Goal: Transaction & Acquisition: Purchase product/service

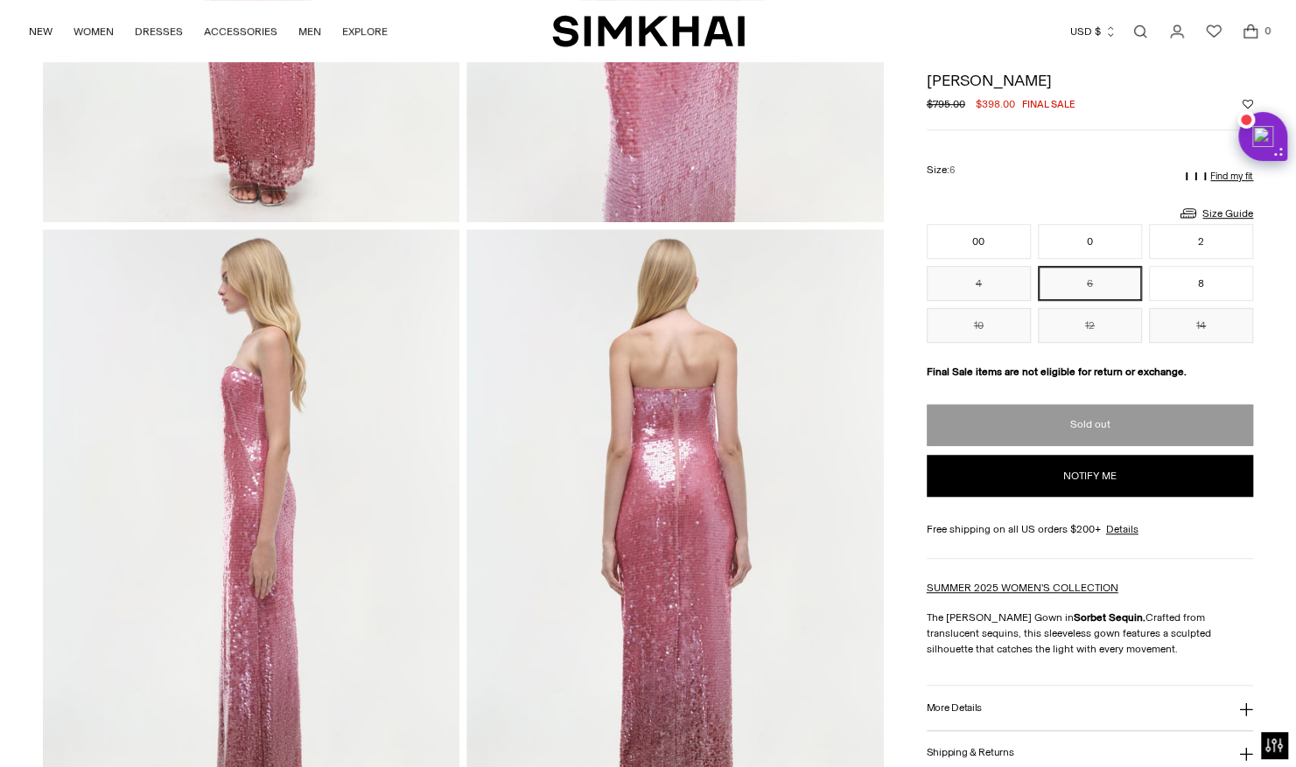
scroll to position [163, 0]
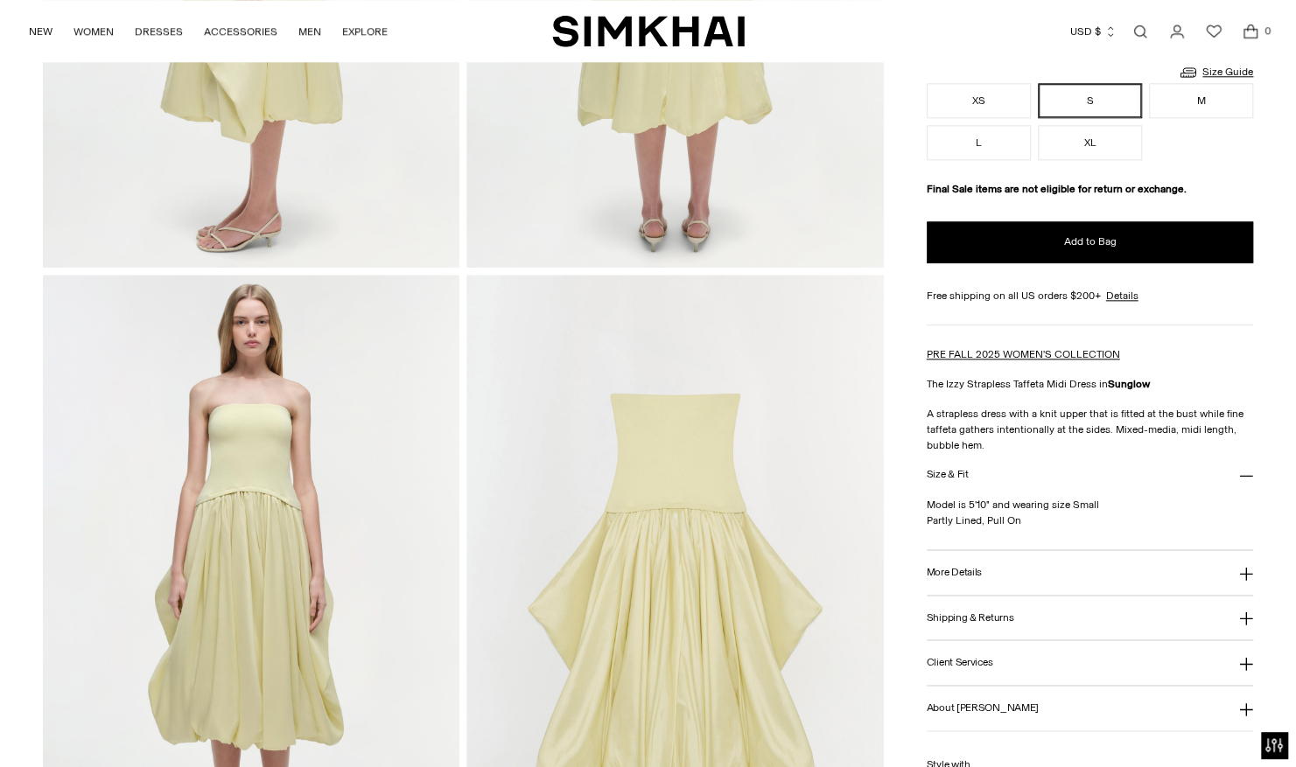
scroll to position [146, 0]
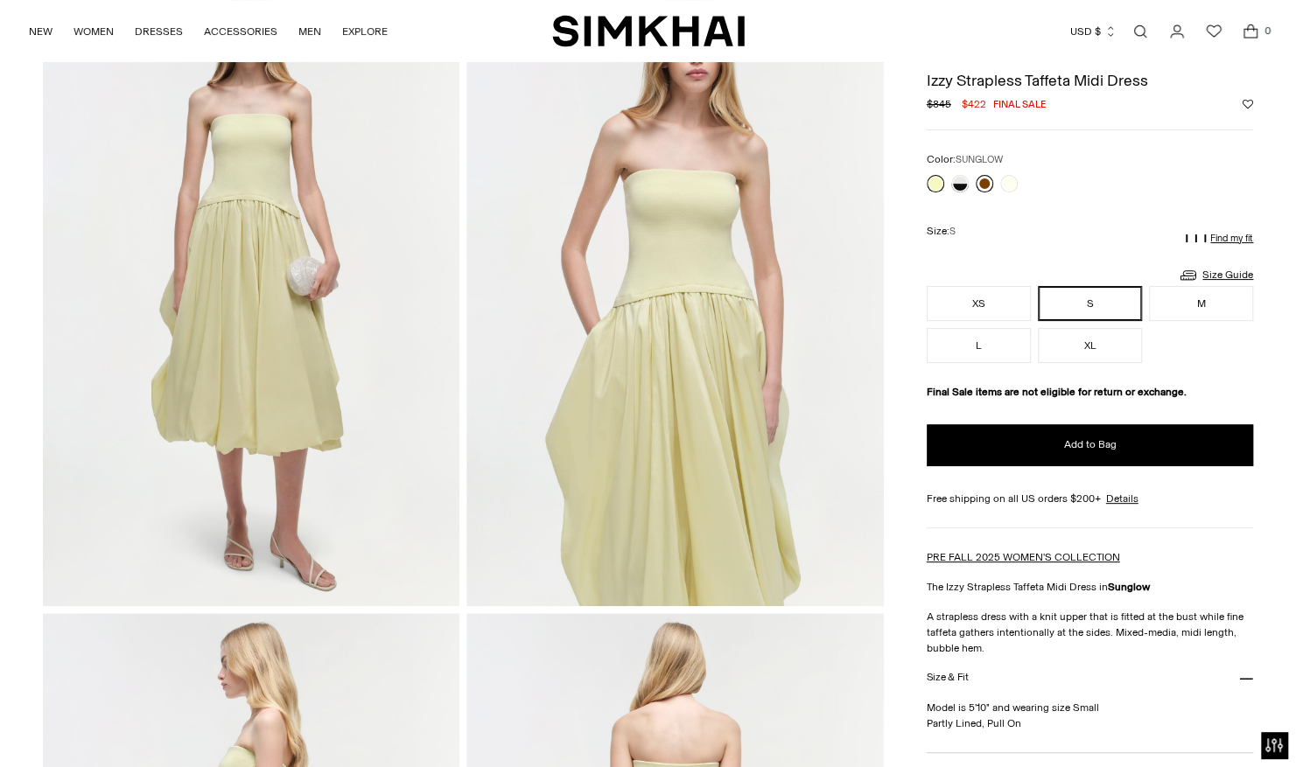
click at [985, 180] on link at bounding box center [983, 183] width 17 height 17
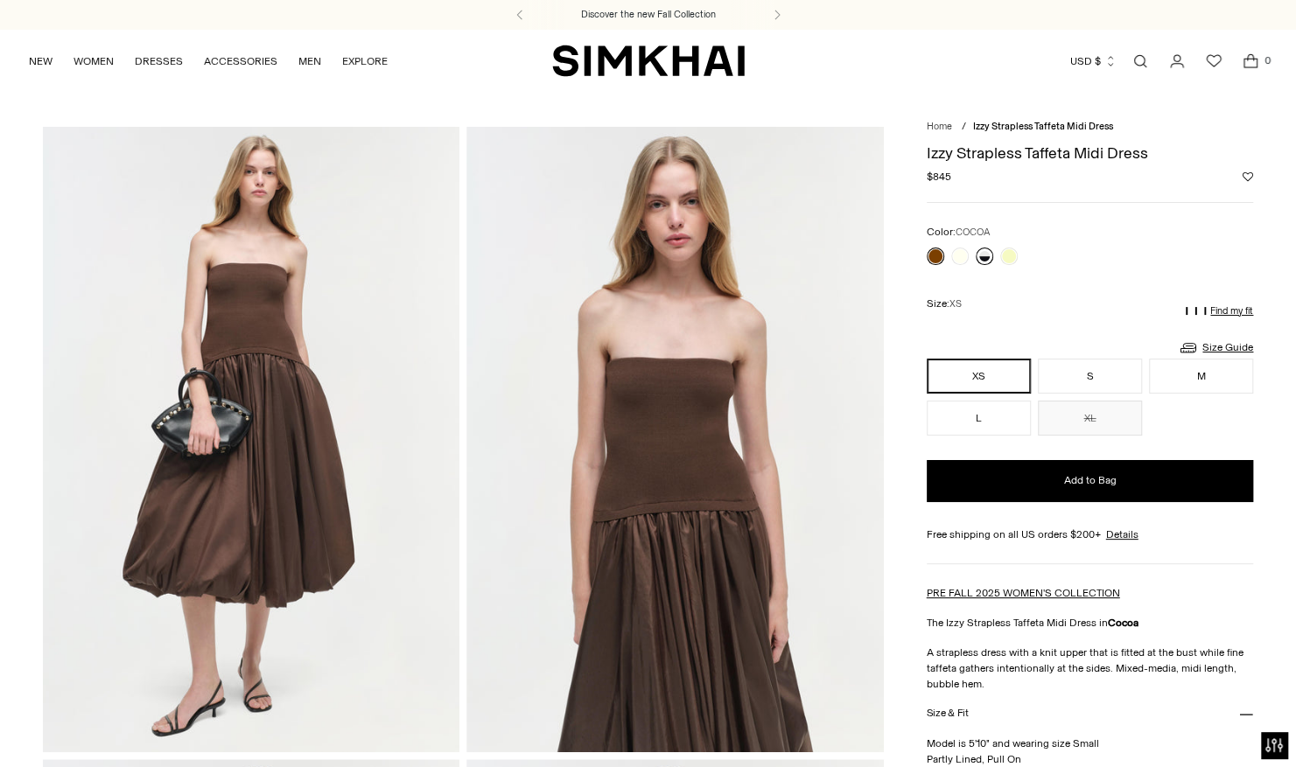
click at [985, 255] on link at bounding box center [983, 256] width 17 height 17
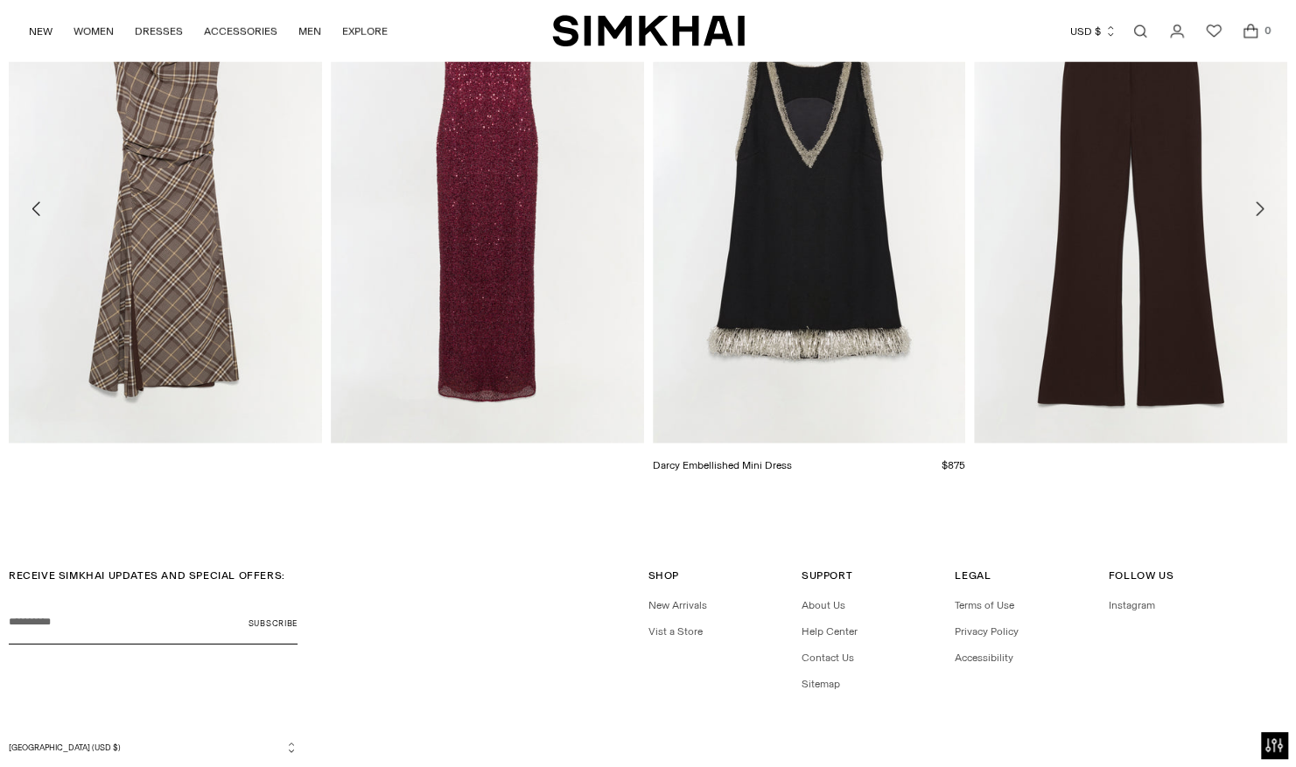
scroll to position [1852, 0]
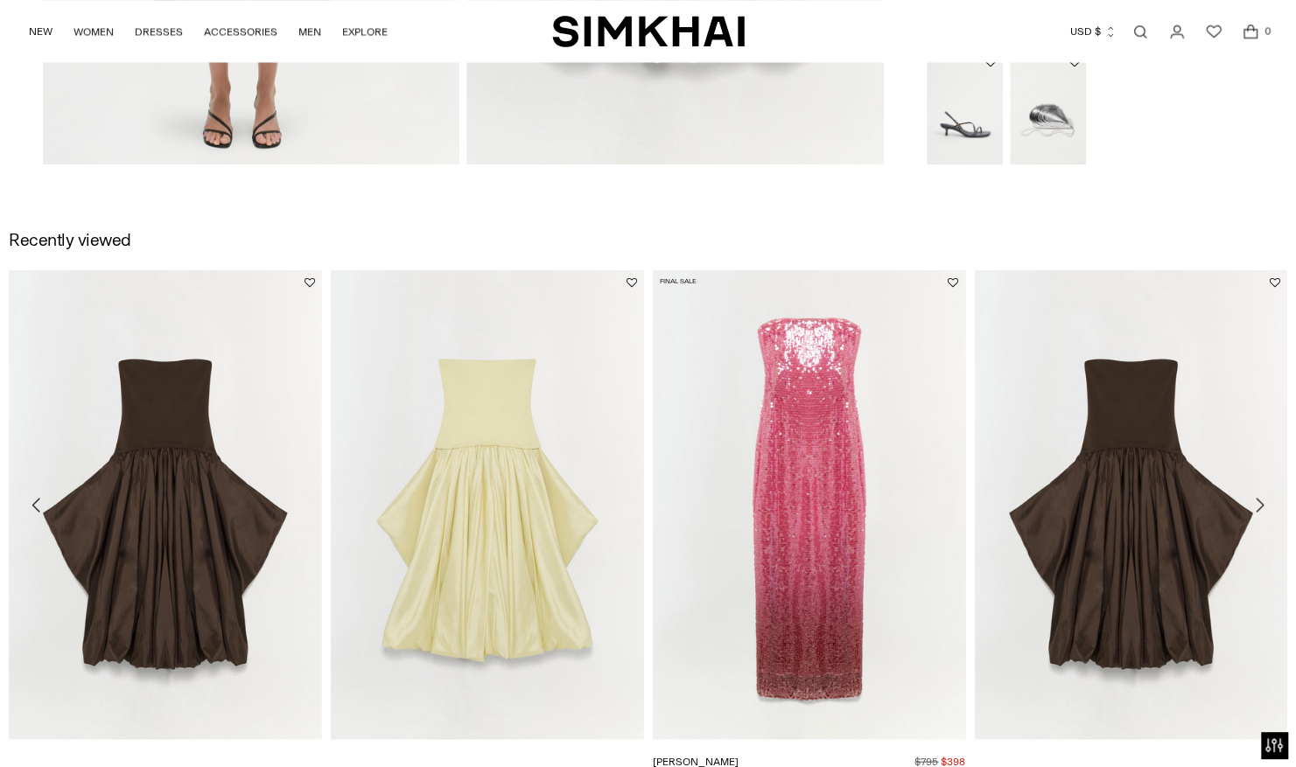
click at [738, 755] on link "[PERSON_NAME]" at bounding box center [696, 761] width 86 height 12
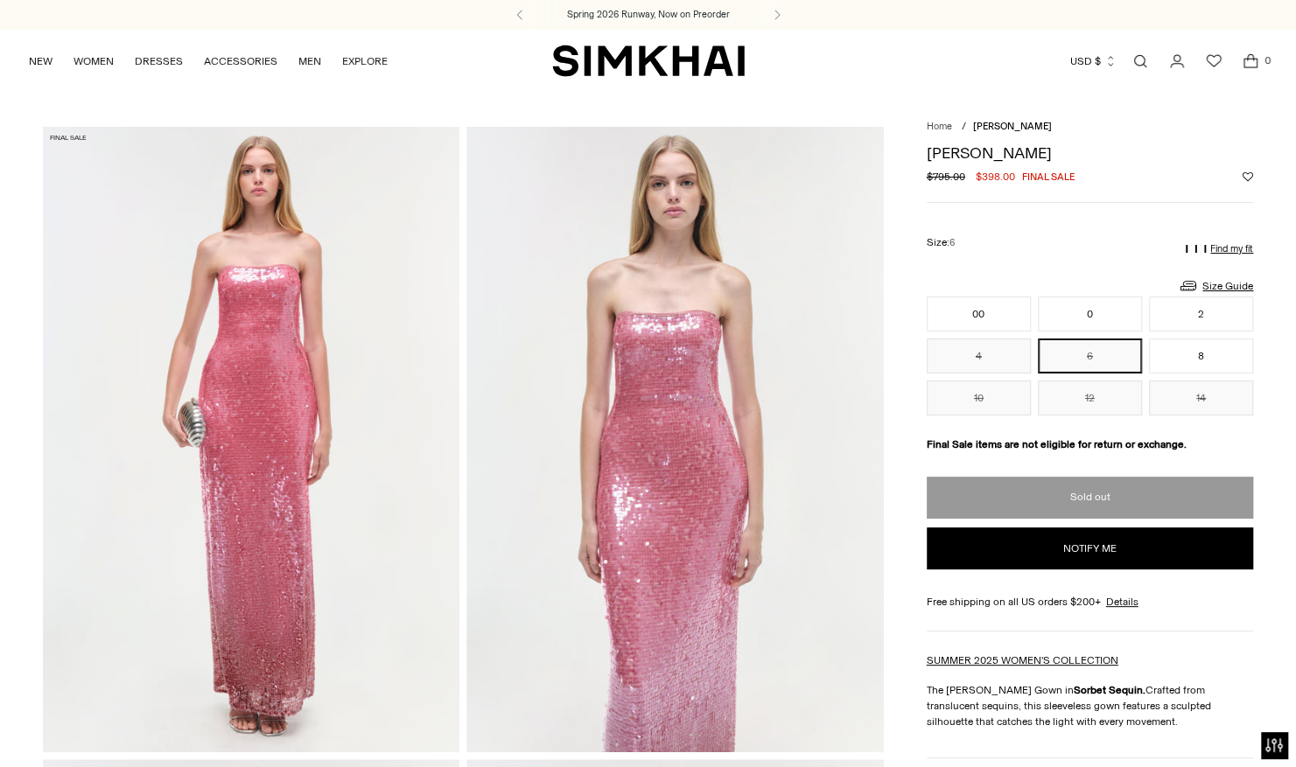
click at [585, 66] on img "SIMKHAI" at bounding box center [648, 61] width 192 height 34
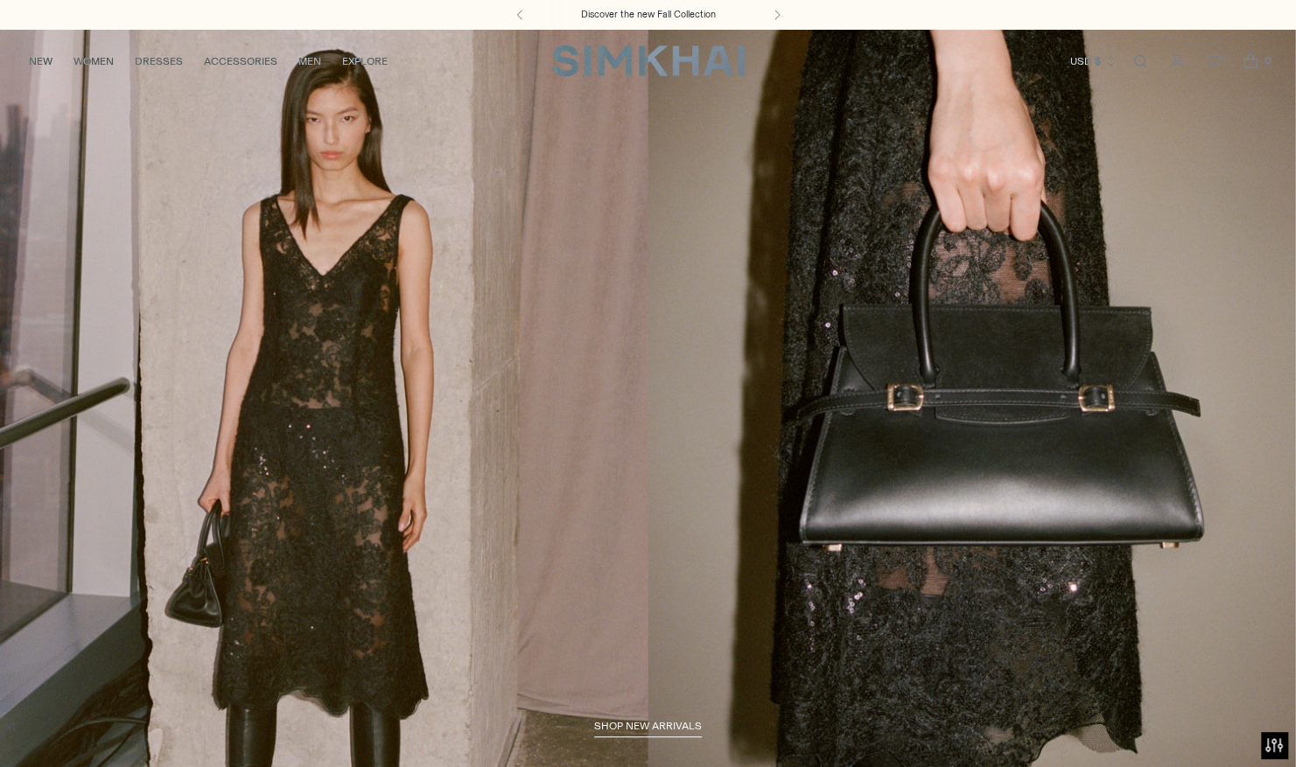
click at [590, 472] on link "/collections/new-arrivals" at bounding box center [648, 400] width 1296 height 743
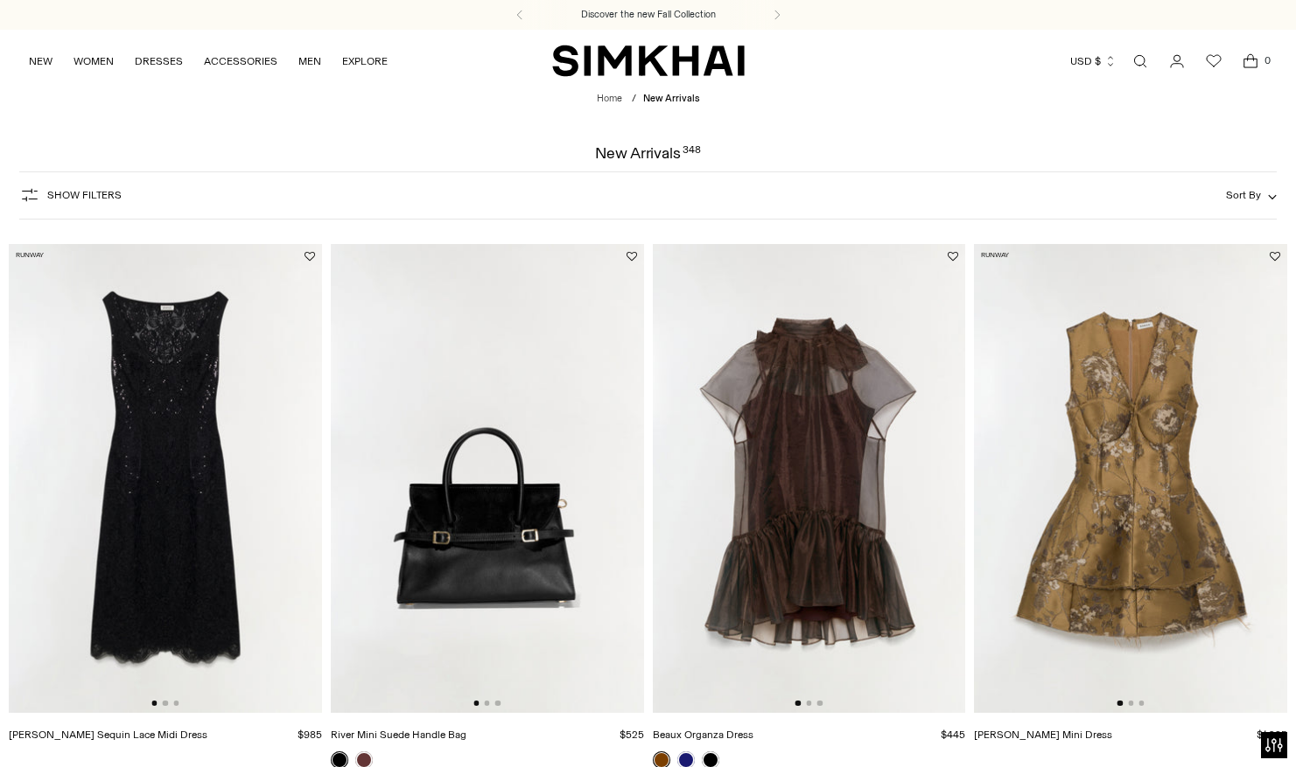
click at [164, 376] on img at bounding box center [165, 479] width 313 height 470
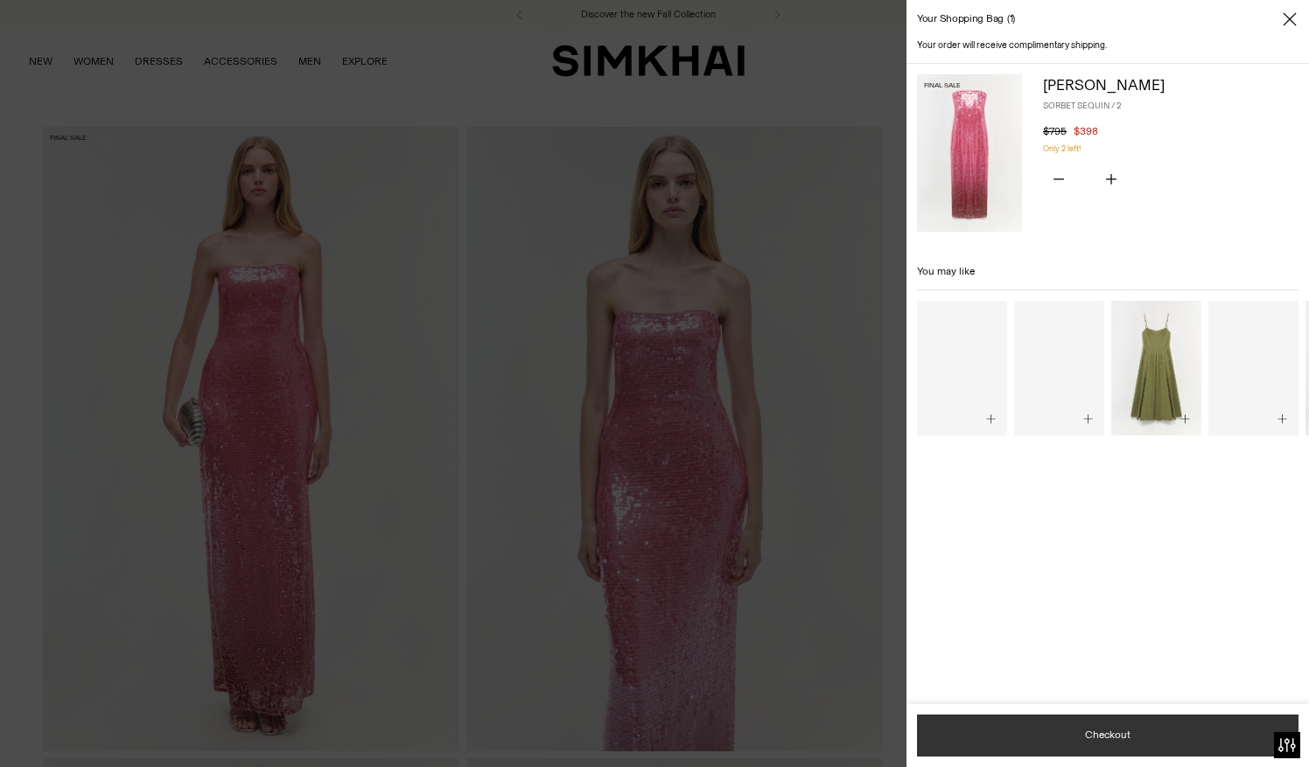
click at [1006, 751] on button "Checkout" at bounding box center [1107, 736] width 381 height 42
